Goal: Task Accomplishment & Management: Use online tool/utility

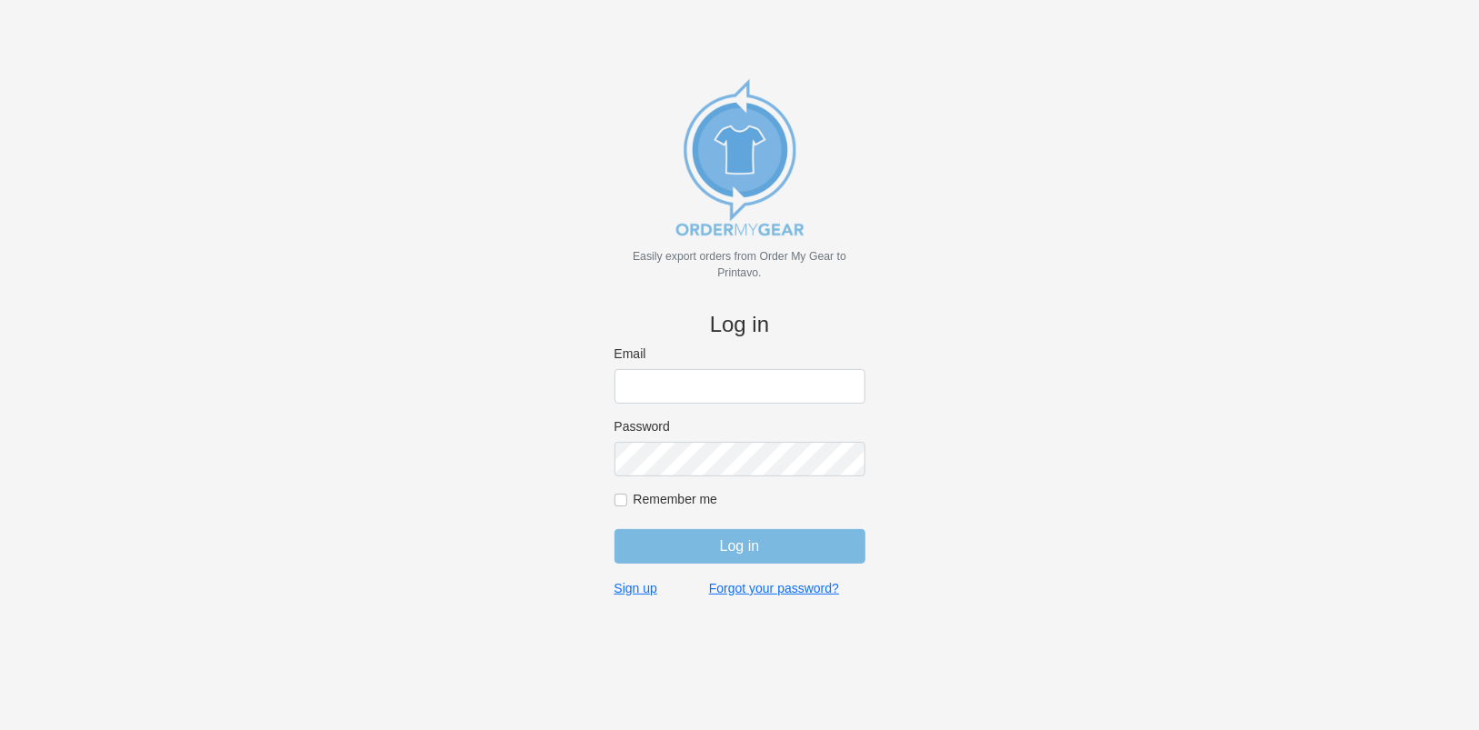
type input "[EMAIL_ADDRESS][DOMAIN_NAME]"
click at [623, 503] on input "Remember me" at bounding box center [621, 500] width 13 height 13
checkbox input "true"
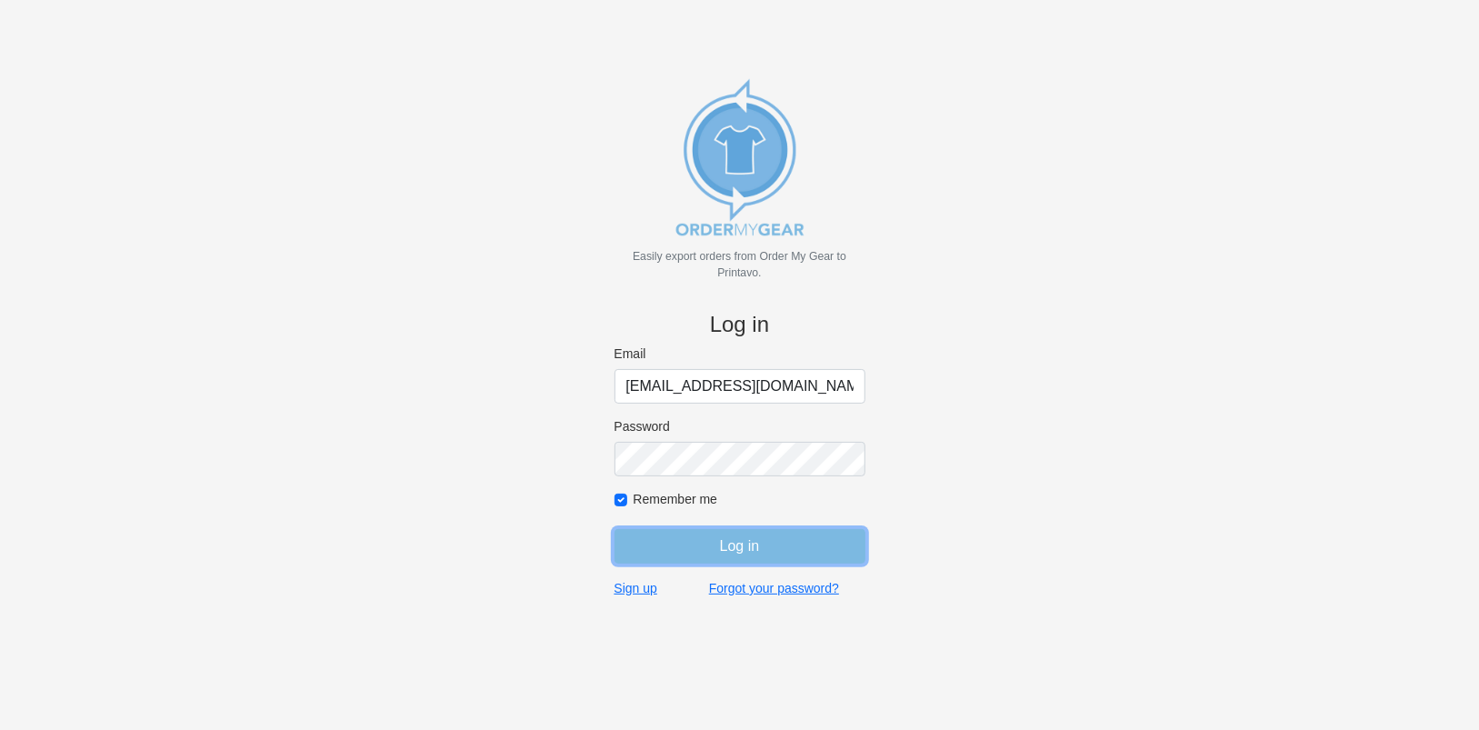
click at [666, 541] on input "Log in" at bounding box center [740, 546] width 251 height 35
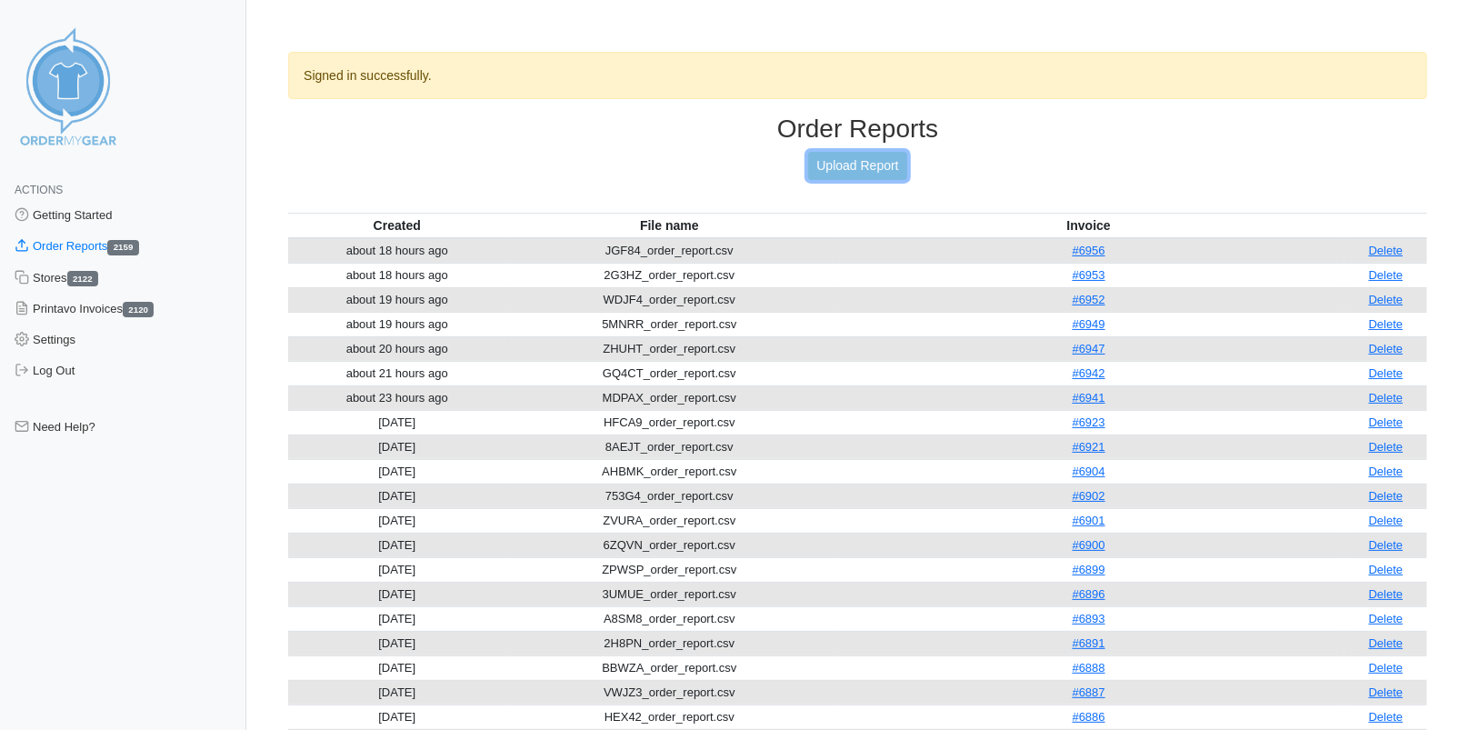
click at [813, 170] on link "Upload Report" at bounding box center [857, 166] width 98 height 28
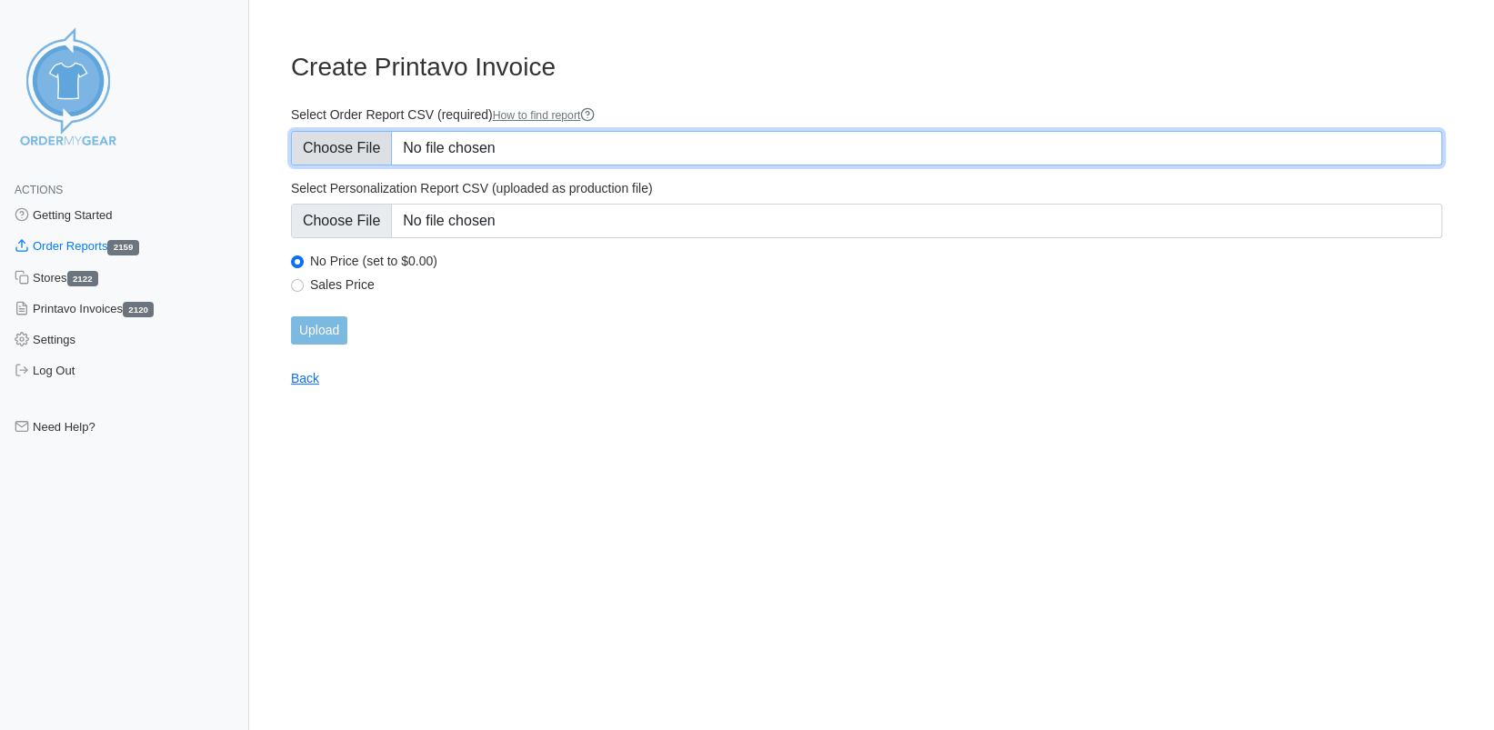
click at [329, 151] on input "Select Order Report CSV (required) How to find report" at bounding box center [866, 148] width 1151 height 35
type input "C:\fakepath\36KQR_order_report.csv"
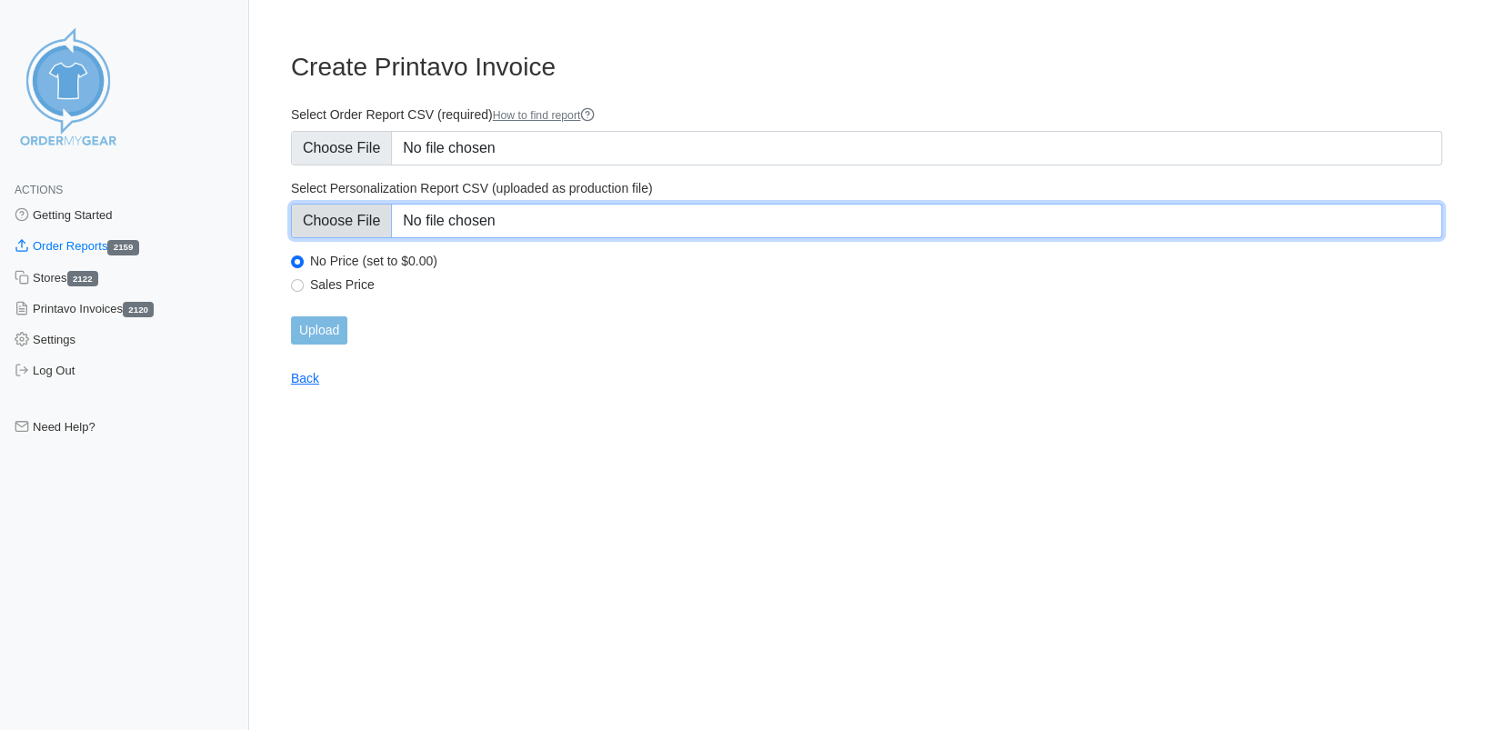
click at [318, 231] on input "Select Personalization Report CSV (uploaded as production file)" at bounding box center [866, 221] width 1151 height 35
type input "C:\fakepath\36KQR_personalization_report.csv"
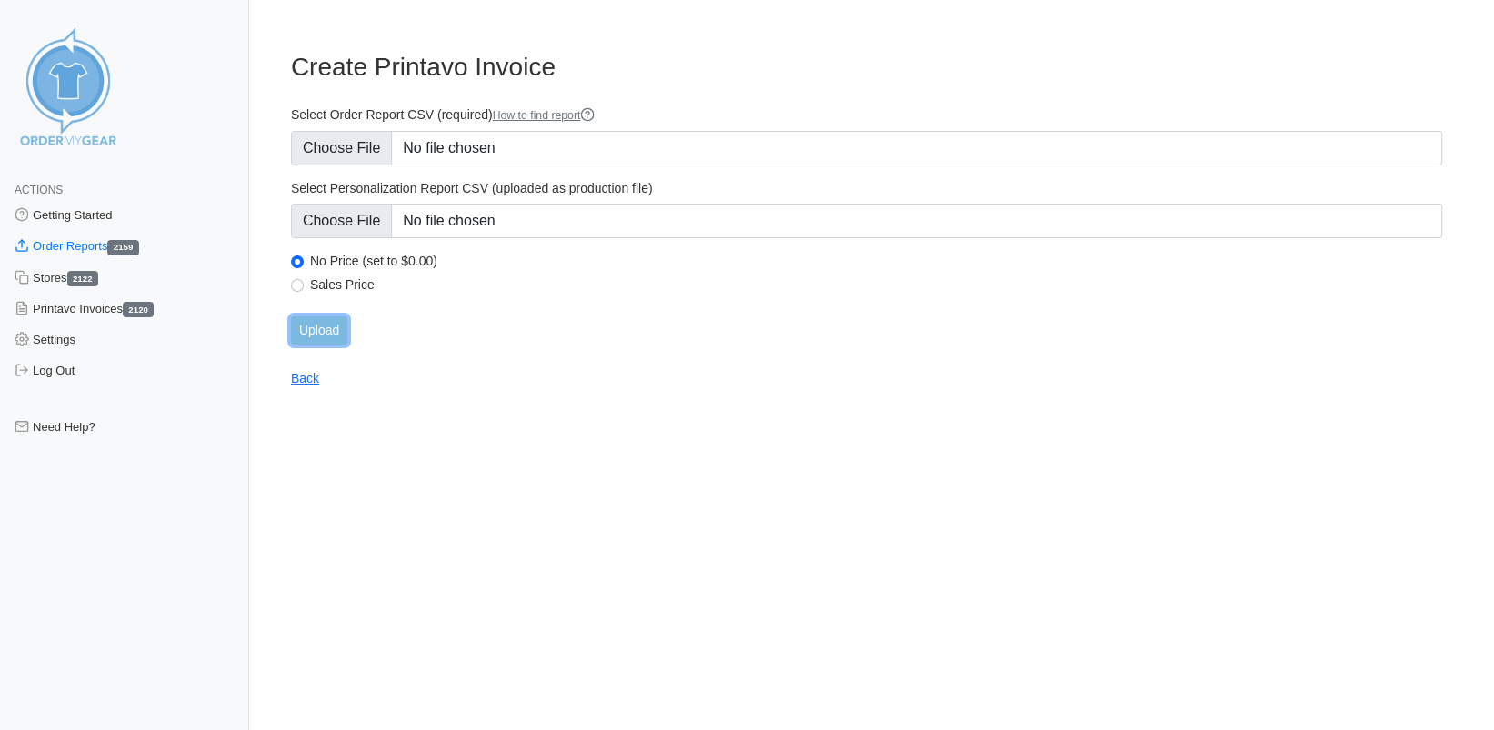
click at [319, 324] on input "Upload" at bounding box center [319, 330] width 56 height 28
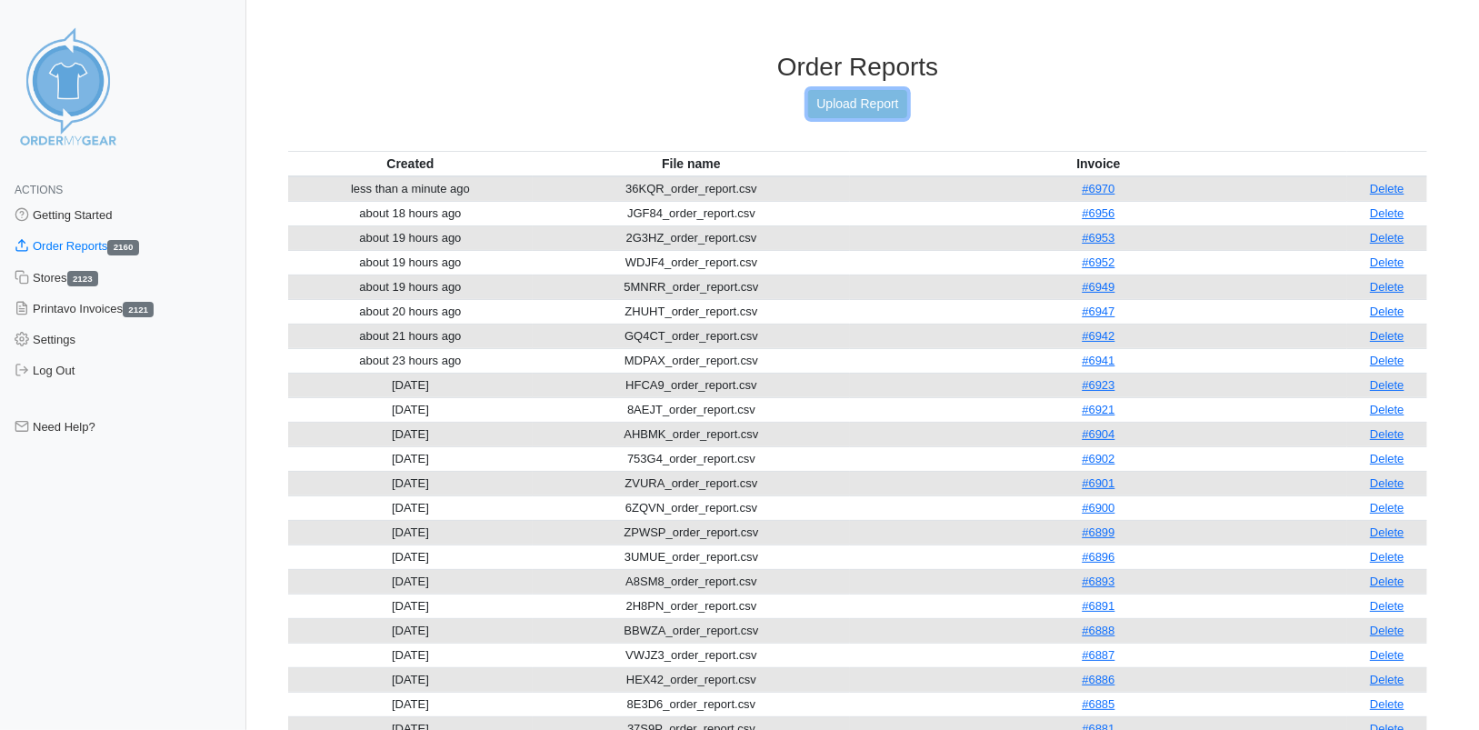
click at [854, 105] on link "Upload Report" at bounding box center [857, 104] width 98 height 28
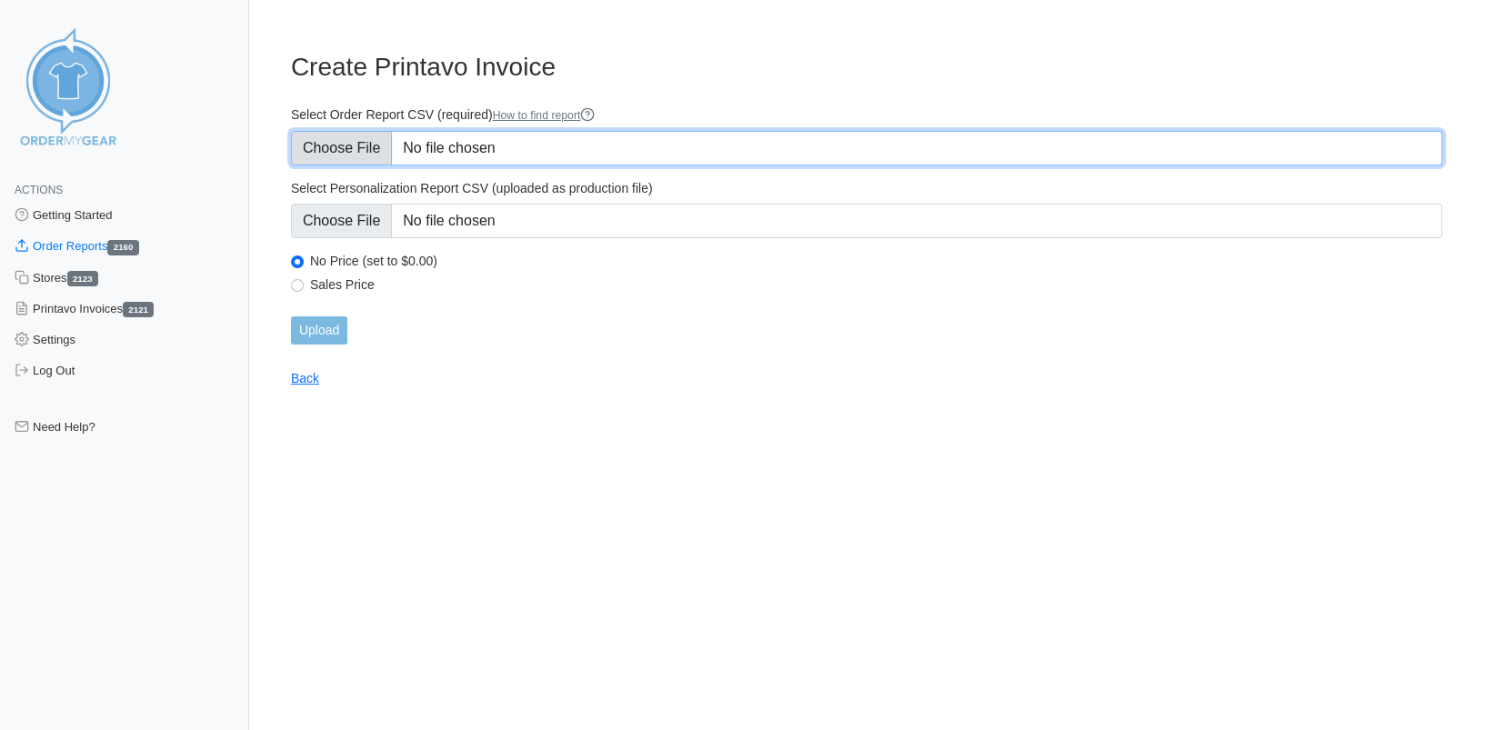
click at [350, 155] on input "Select Order Report CSV (required) How to find report" at bounding box center [866, 148] width 1151 height 35
type input "C:\fakepath\DNU4Q_order_report.csv"
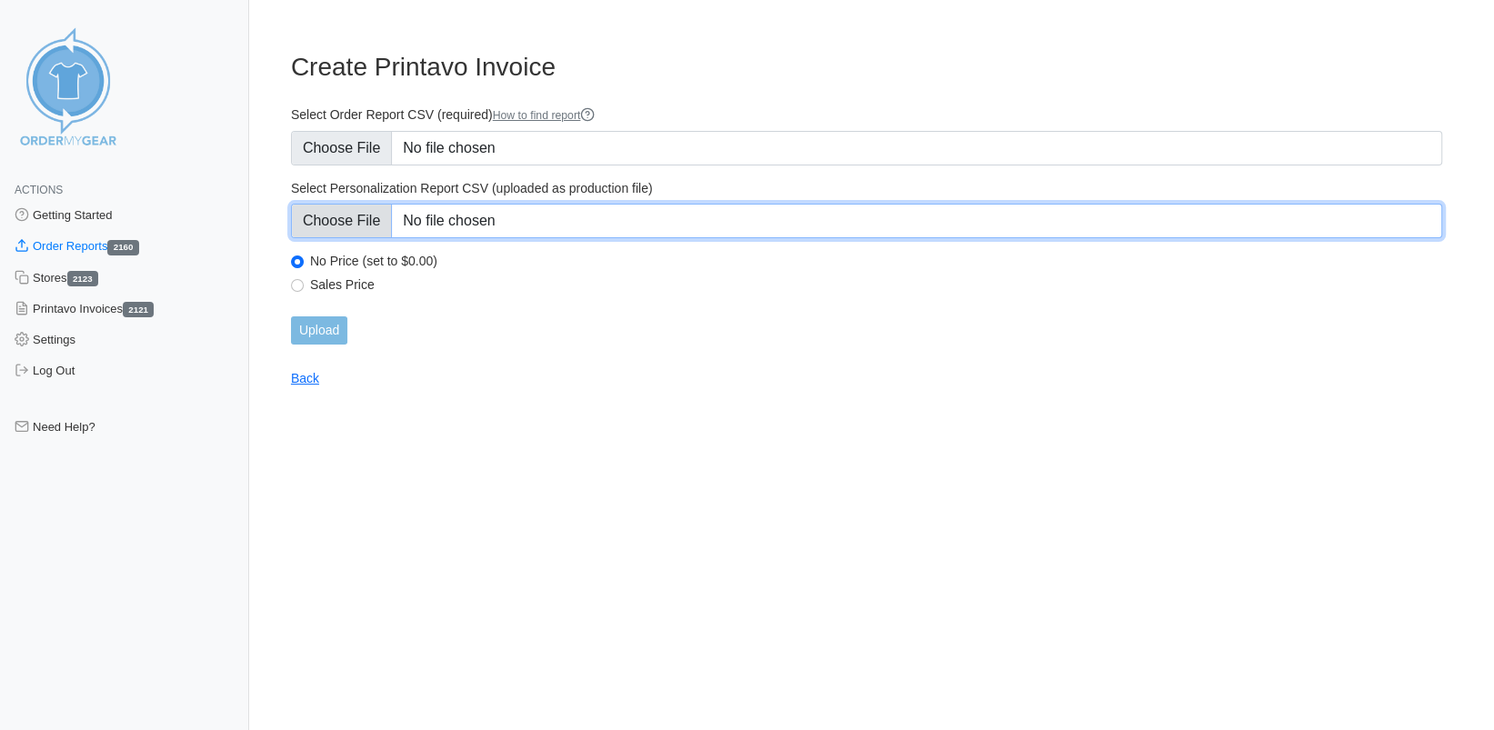
click at [347, 224] on input "Select Personalization Report CSV (uploaded as production file)" at bounding box center [866, 221] width 1151 height 35
type input "C:\fakepath\DNU4Q_personalization_report.csv"
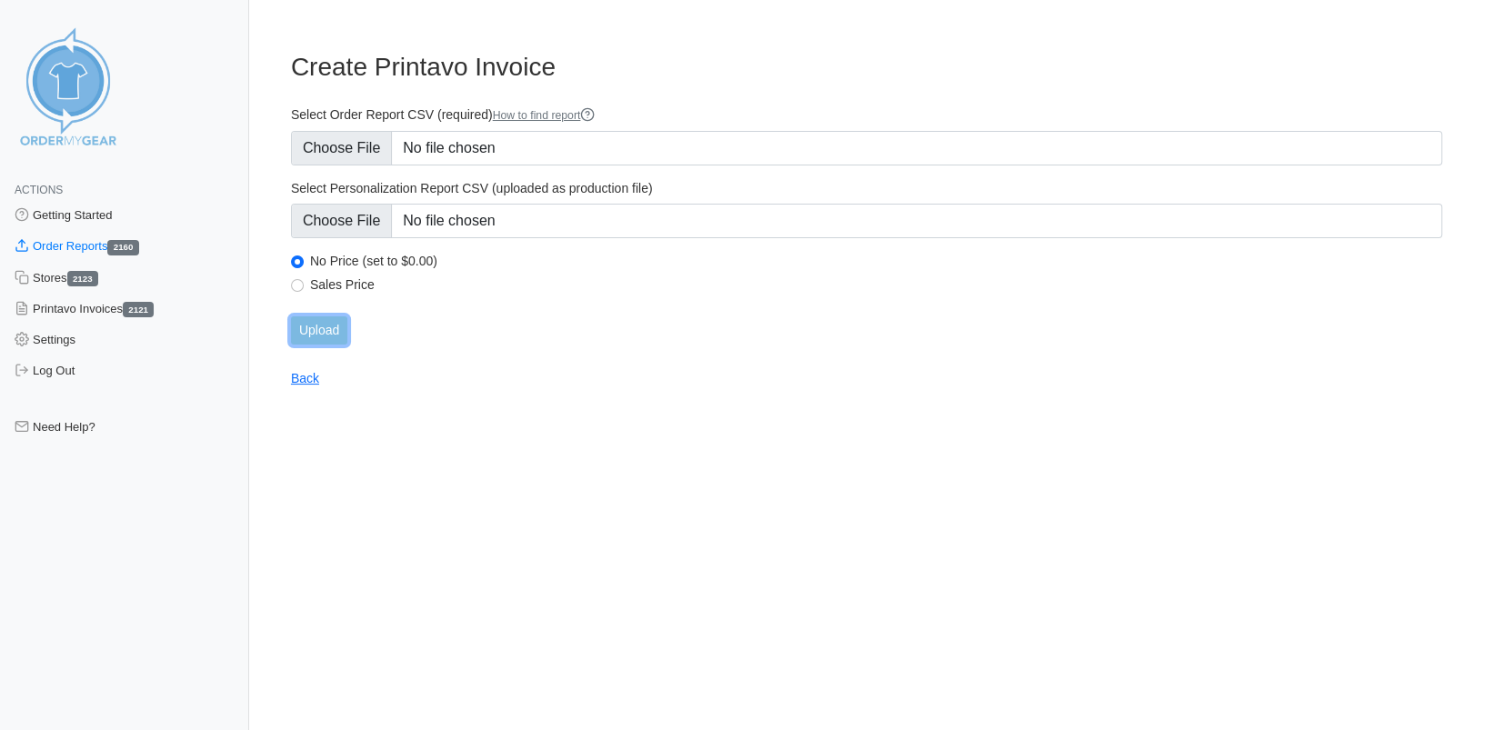
click at [309, 326] on input "Upload" at bounding box center [319, 330] width 56 height 28
